Goal: Information Seeking & Learning: Learn about a topic

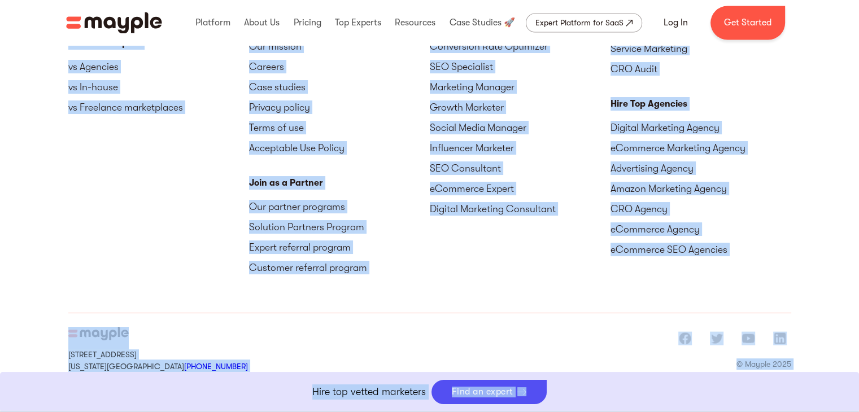
scroll to position [2118, 0]
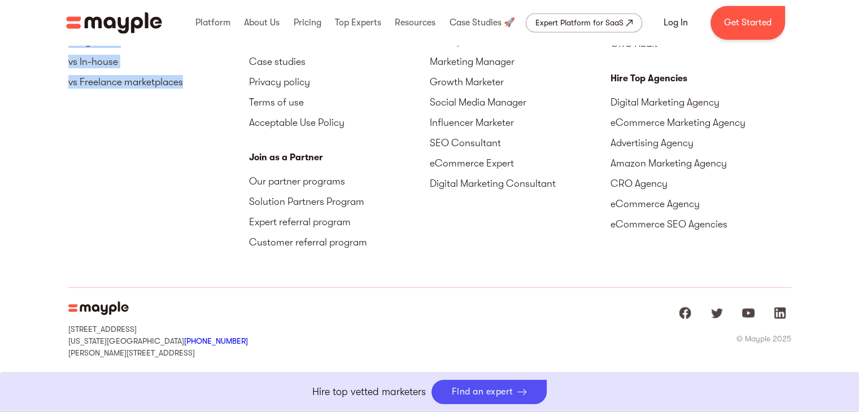
drag, startPoint x: 49, startPoint y: 251, endPoint x: 197, endPoint y: 78, distance: 227.1
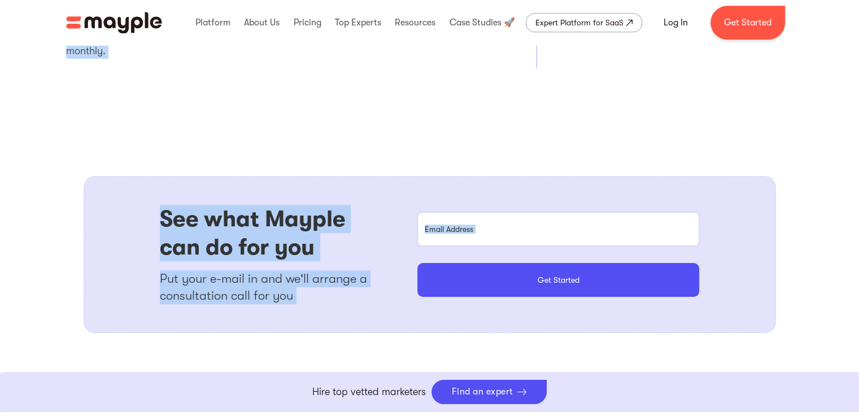
scroll to position [1589, 0]
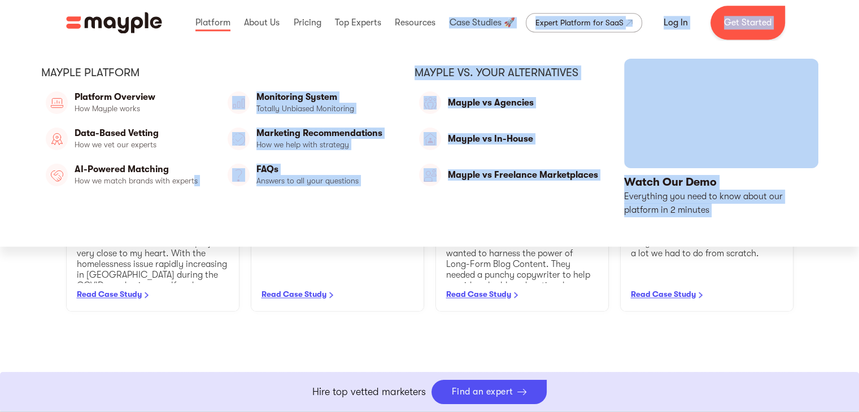
drag, startPoint x: 70, startPoint y: 317, endPoint x: 198, endPoint y: 229, distance: 155.1
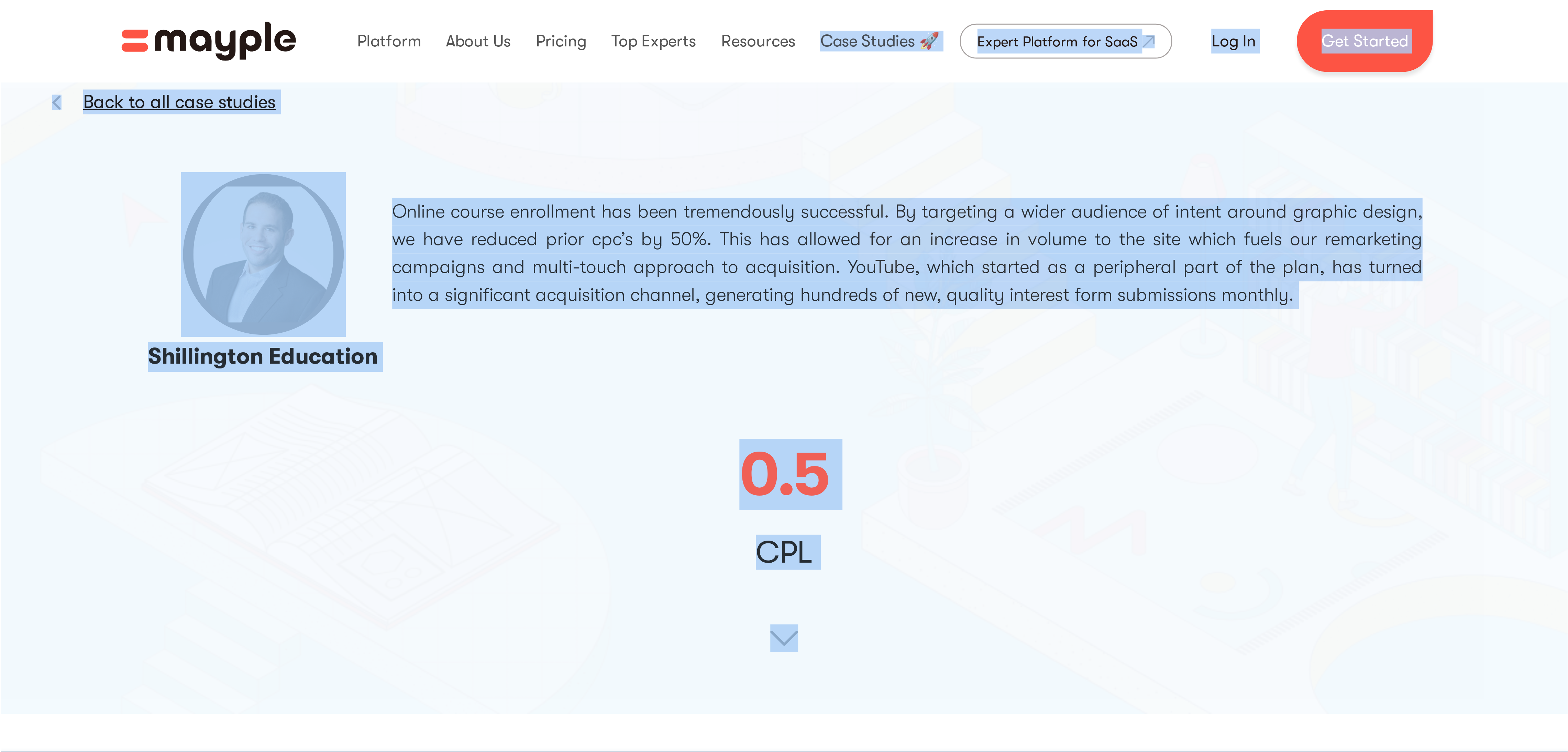
scroll to position [0, 0]
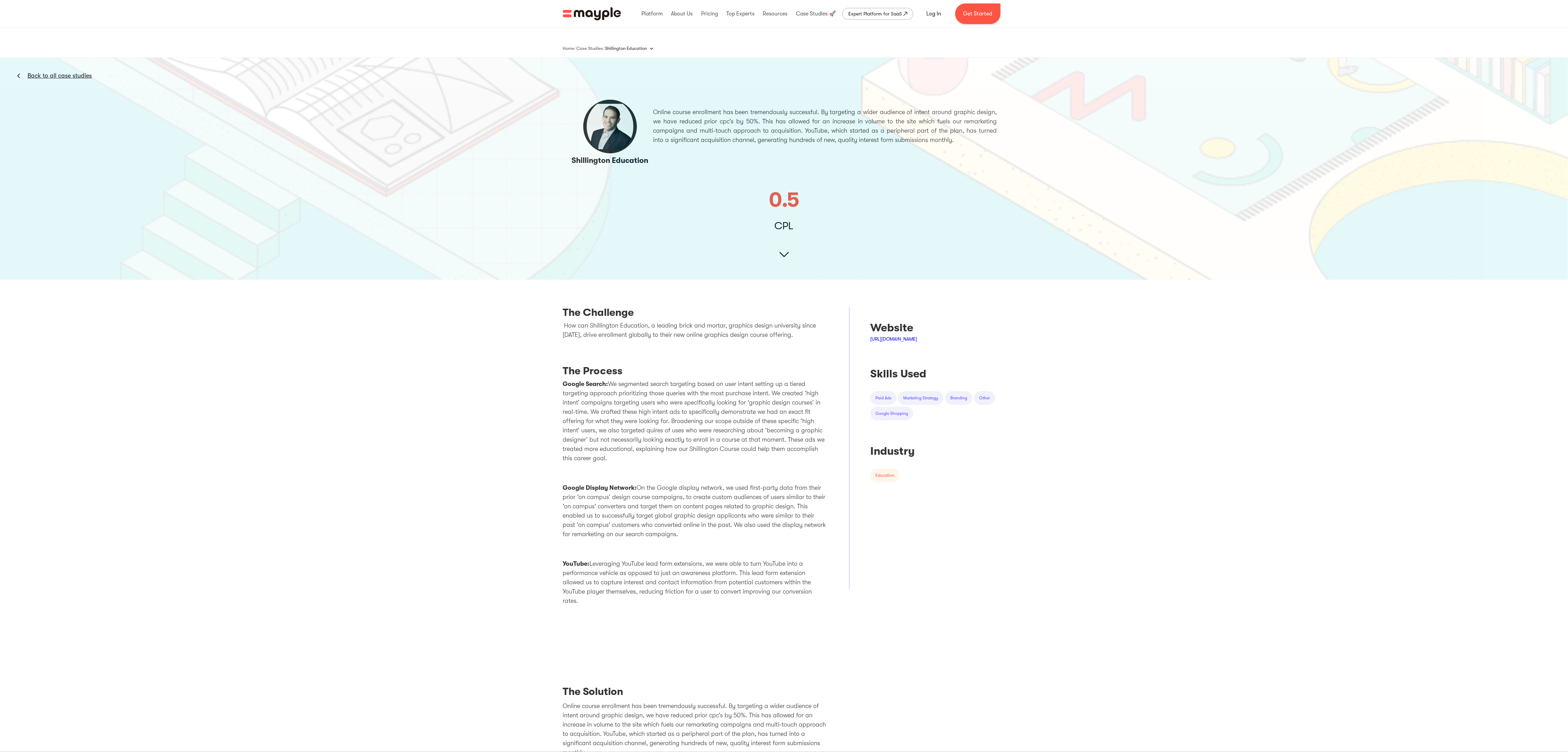
drag, startPoint x: 10, startPoint y: 156, endPoint x: 29, endPoint y: 467, distance: 311.6
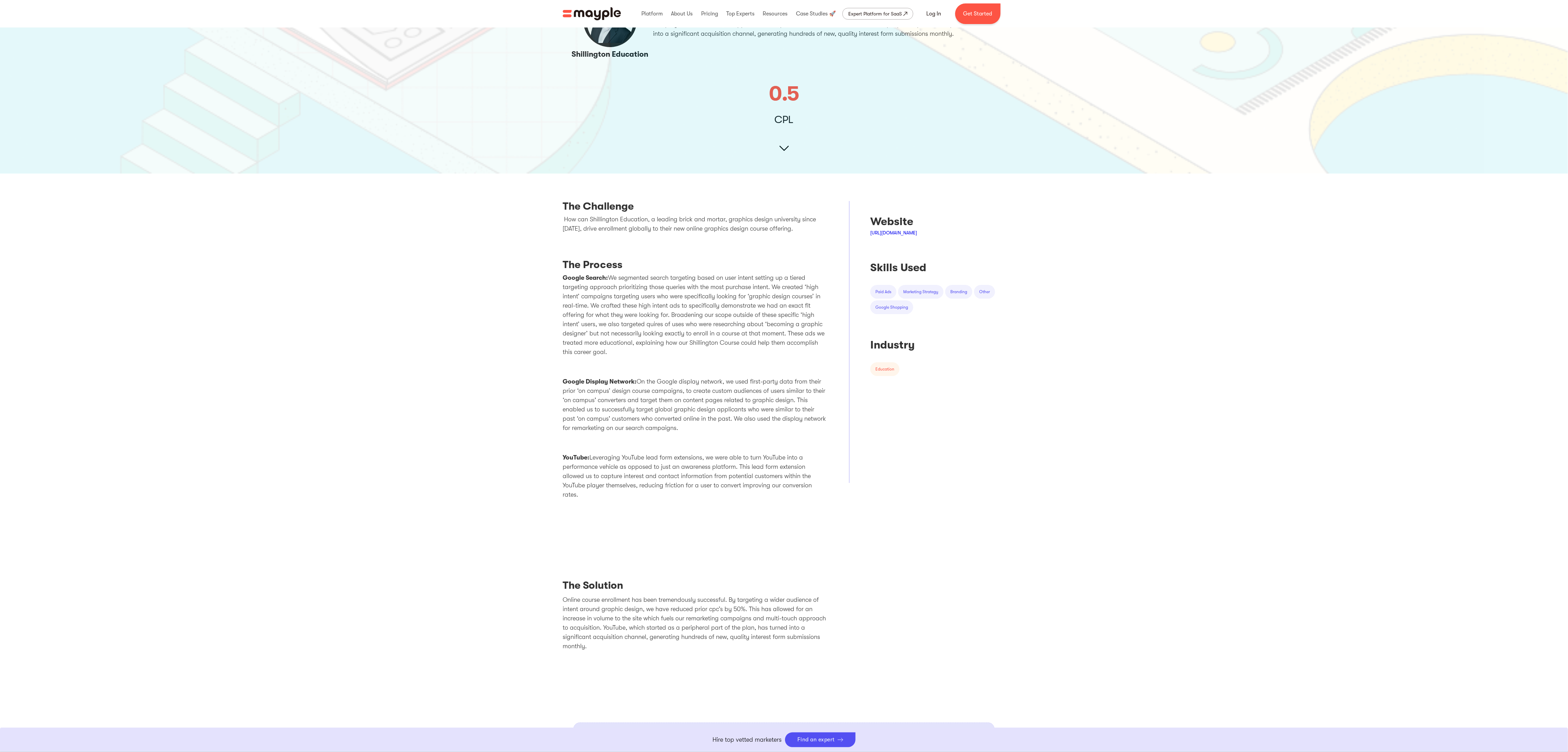
scroll to position [107, 0]
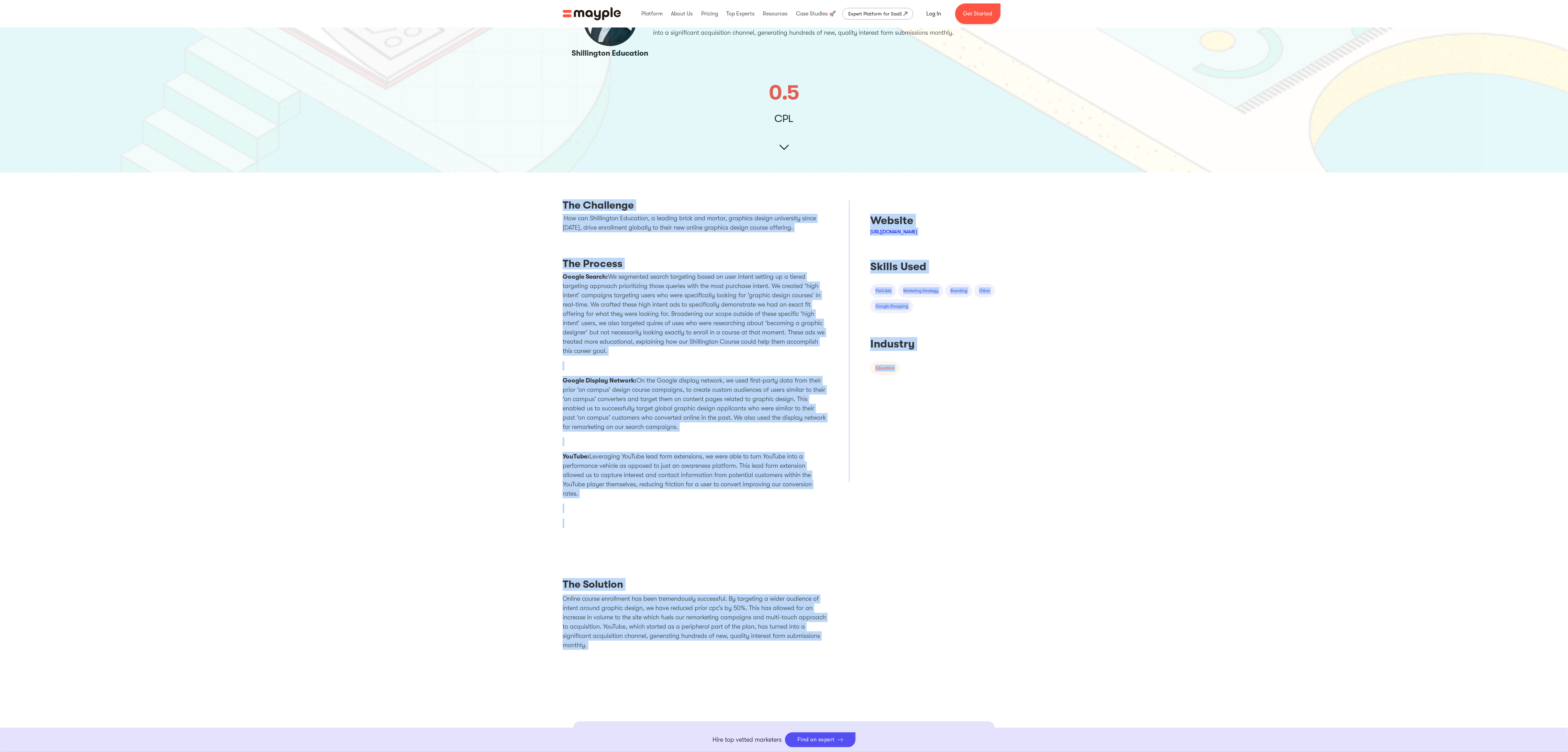
drag, startPoint x: 537, startPoint y: 211, endPoint x: 732, endPoint y: 667, distance: 495.9
click at [522, 251] on body "By continuing to use this site you agree to our Cookie Policy Got it Join us LI…" at bounding box center [784, 668] width 1568 height 1550
copy div "Lor Ipsumdolo Sit ame Consectetur Adipiscin, e seddoei tempo inc utlabo, etdolo…"
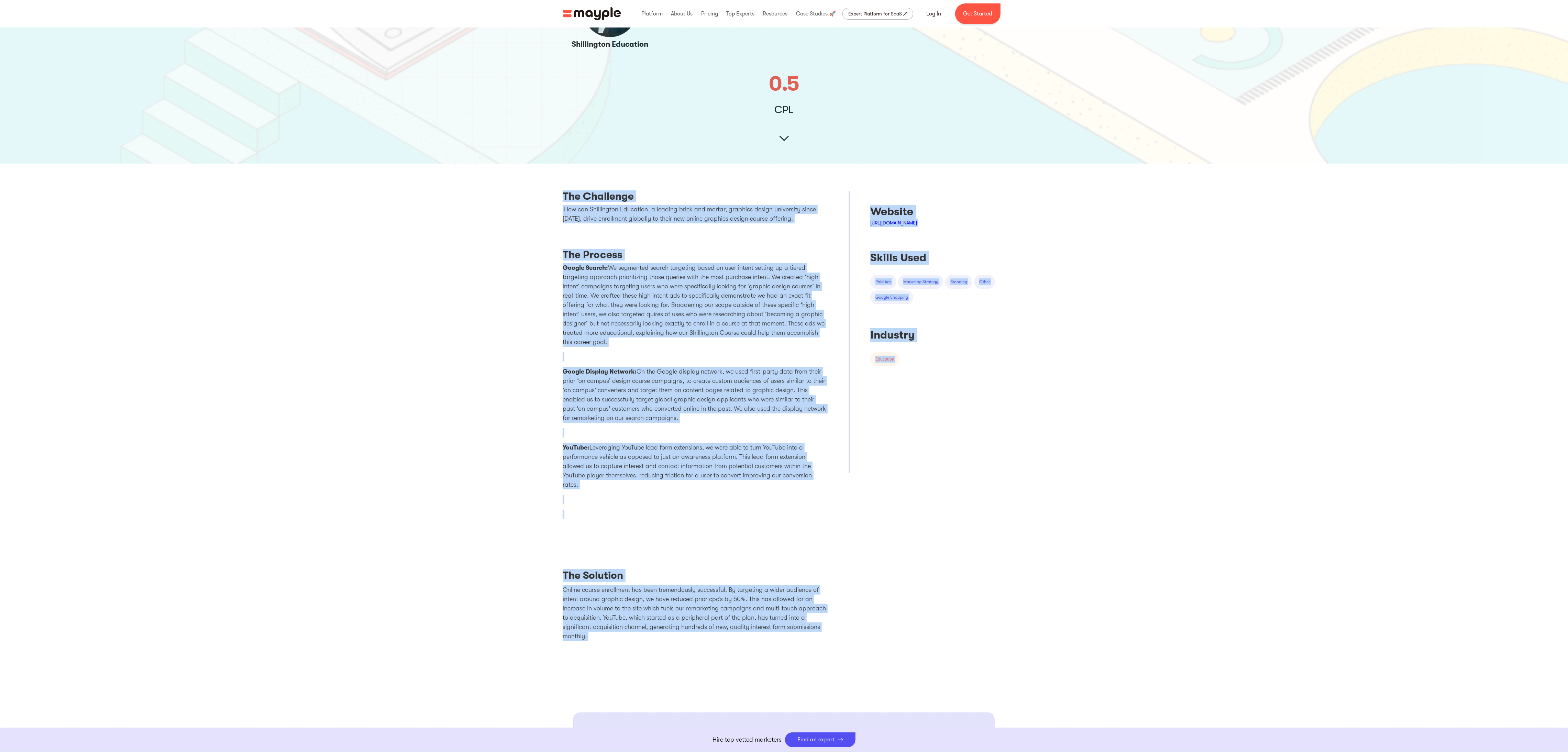
click at [522, 251] on div "Paid Ads,Marketing Strategy,Branding,Other,Other,Paid Ads,Google Shopping paid …" at bounding box center [938, 290] width 135 height 29
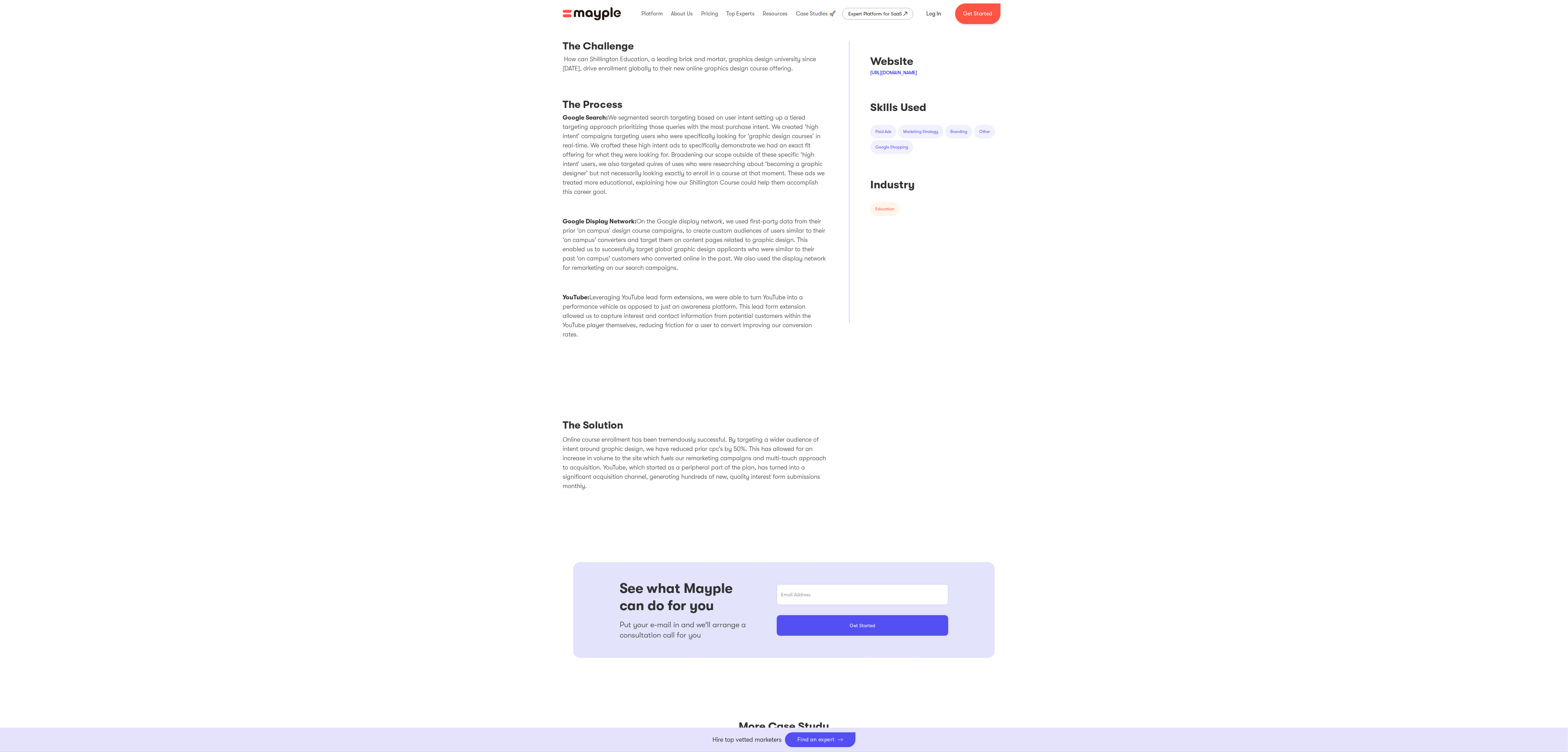
scroll to position [270, 0]
